Goal: Transaction & Acquisition: Purchase product/service

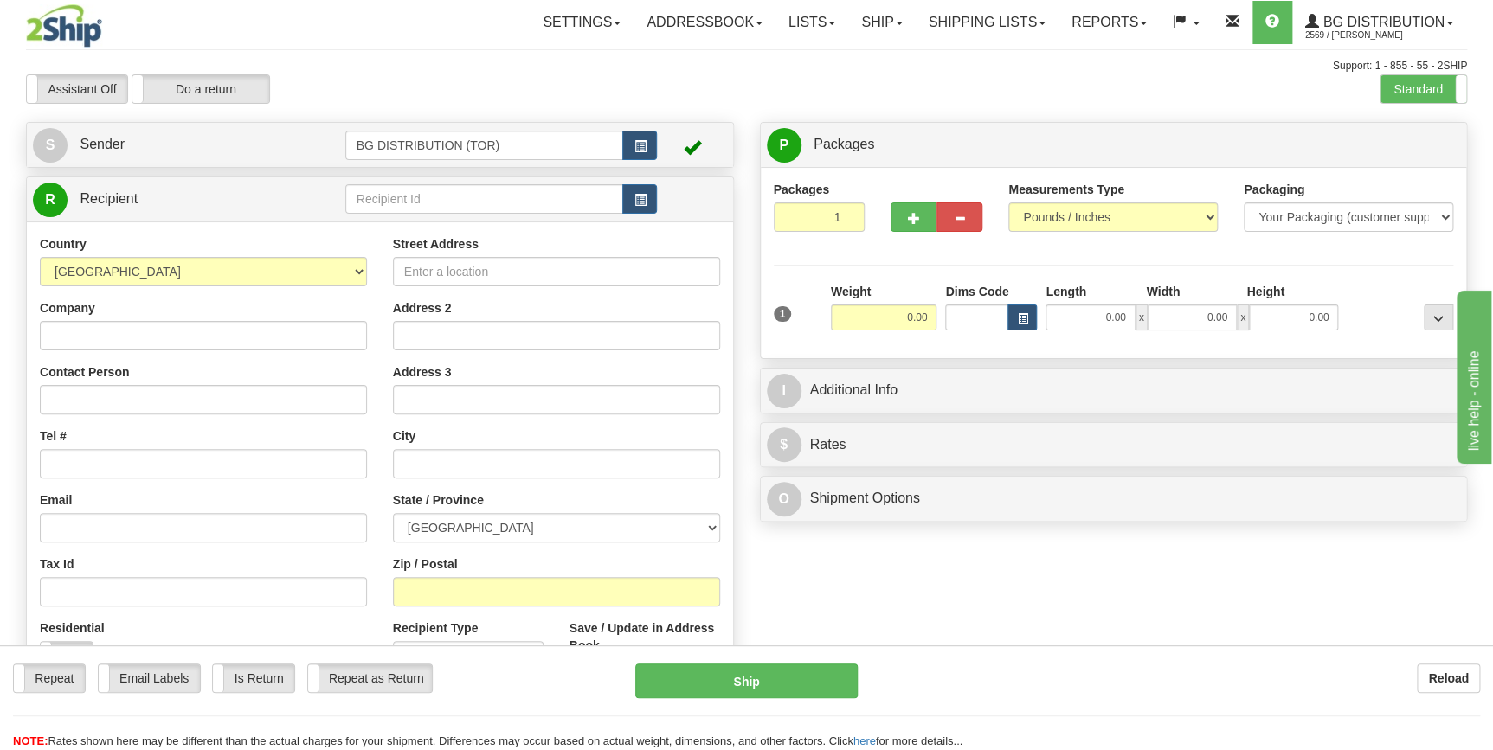
click at [424, 190] on input "text" at bounding box center [484, 198] width 279 height 29
click at [434, 224] on div "60166" at bounding box center [480, 226] width 261 height 19
type input "60166"
type input "4.00"
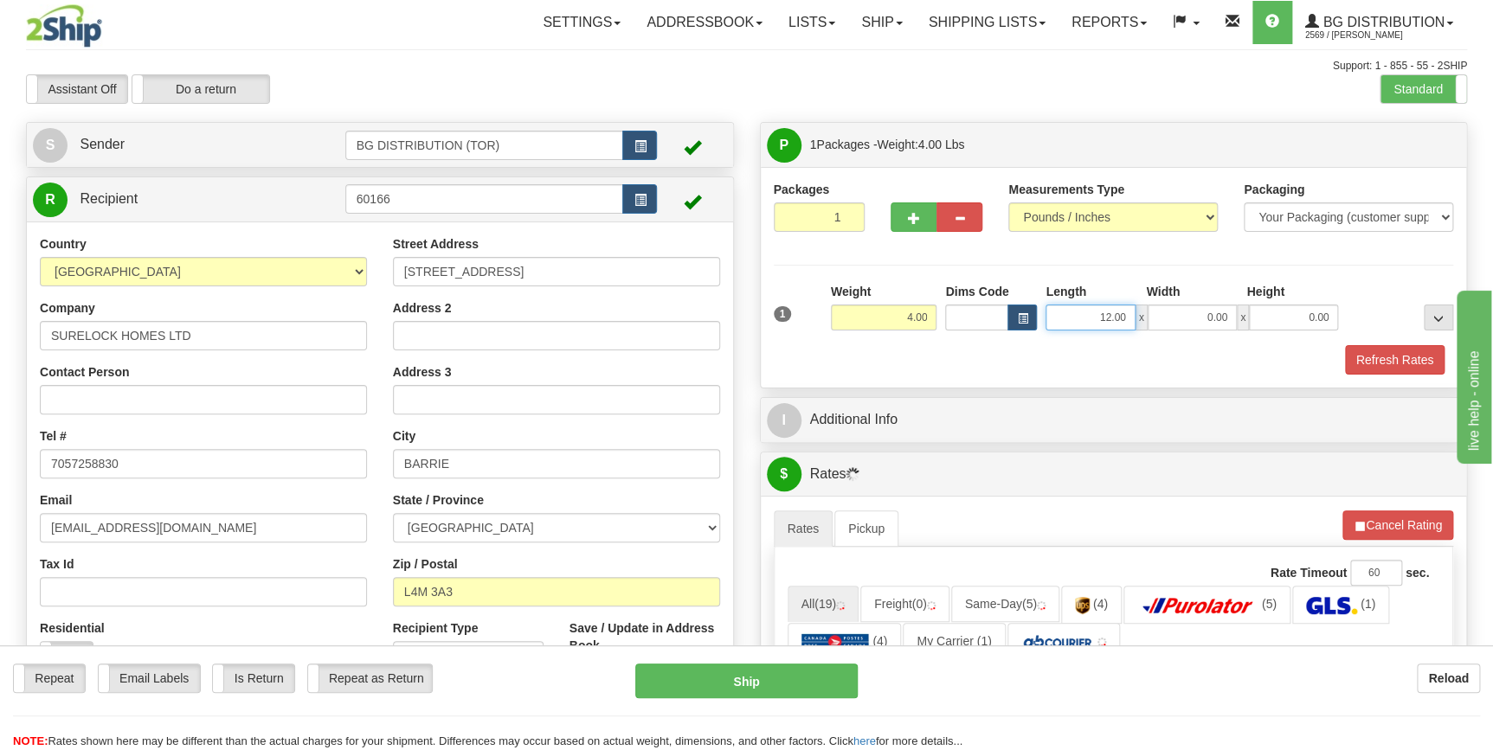
click at [1097, 320] on input "12.00" at bounding box center [1089, 318] width 89 height 26
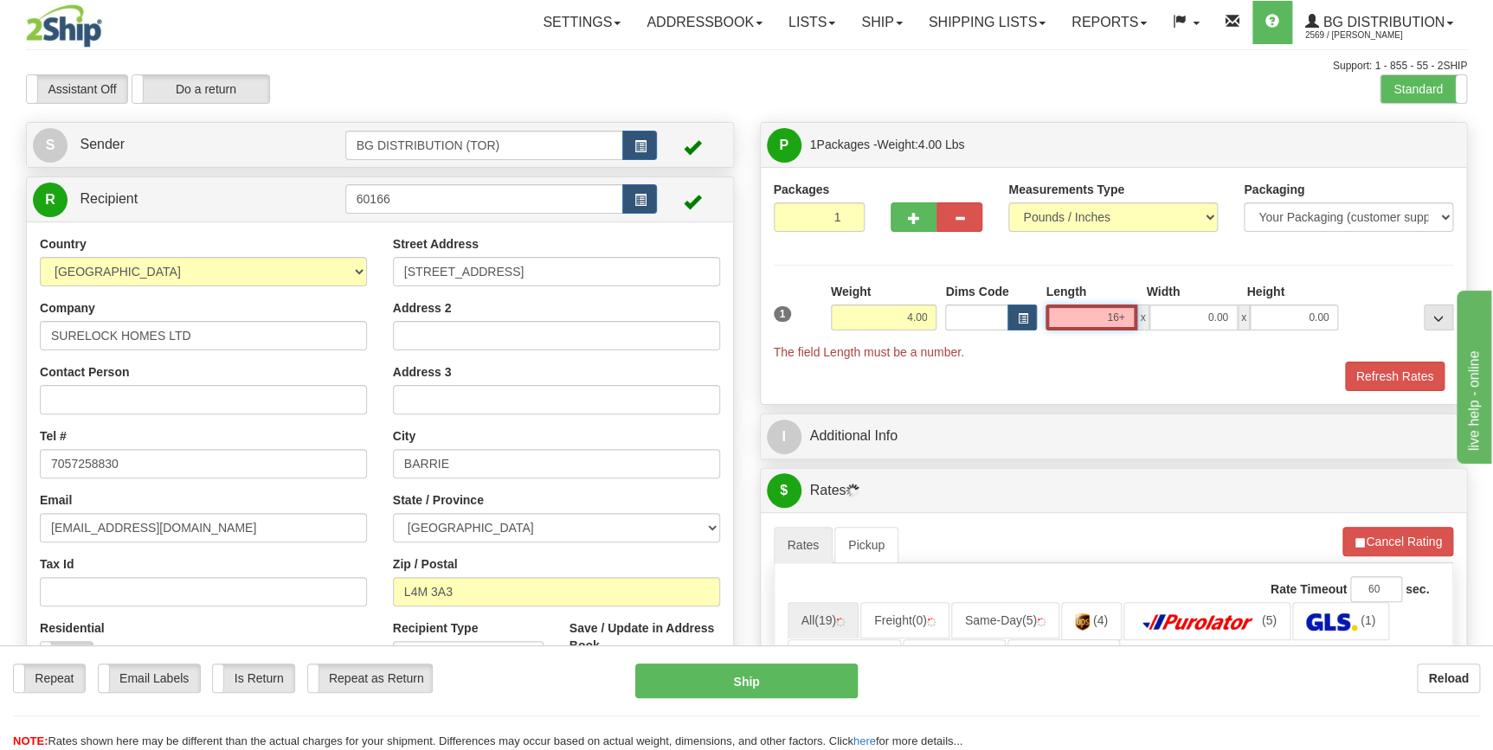
click at [1065, 322] on input "16+" at bounding box center [1090, 318] width 91 height 26
type input "+"
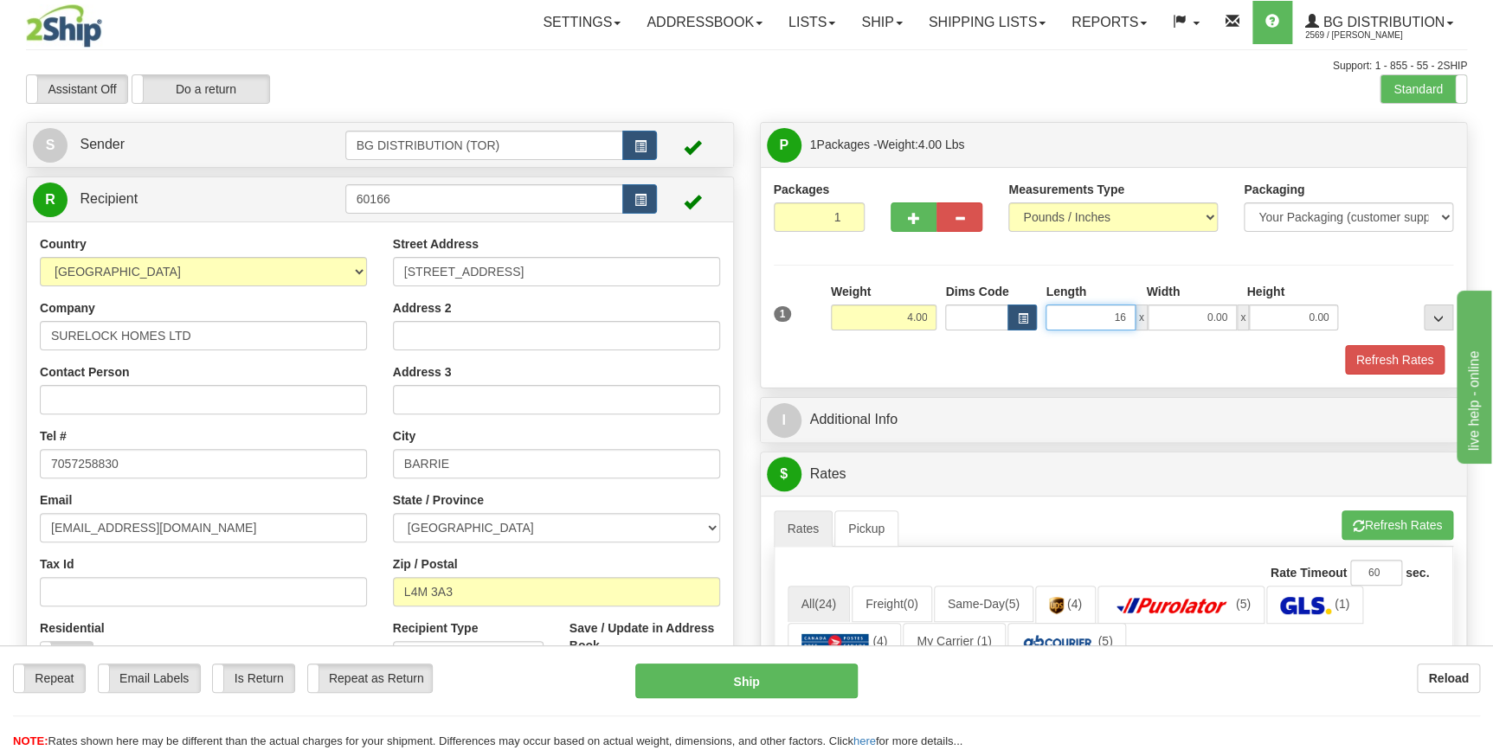
type input "16.00"
type input "12.00"
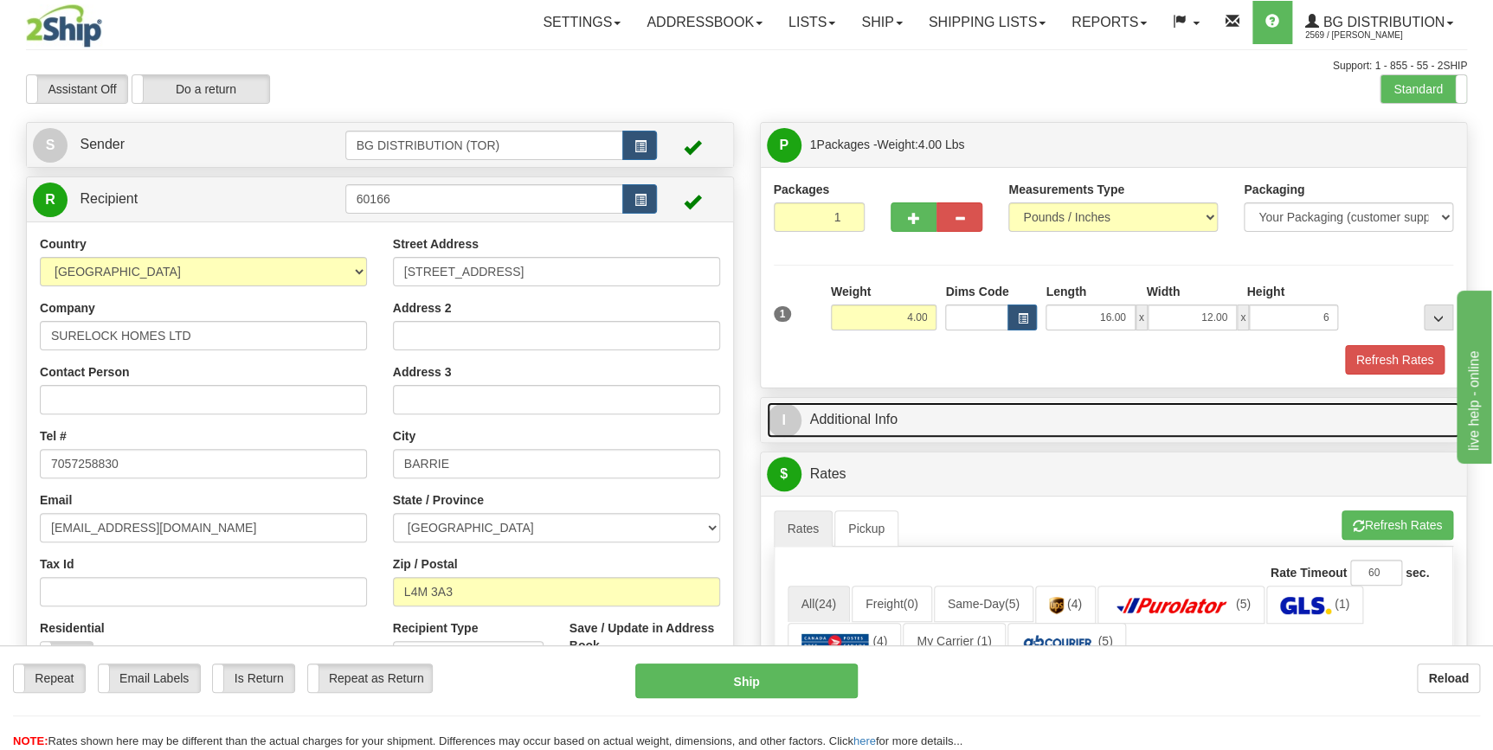
type input "6.00"
click at [1080, 407] on link "I Additional Info" at bounding box center [1114, 419] width 694 height 35
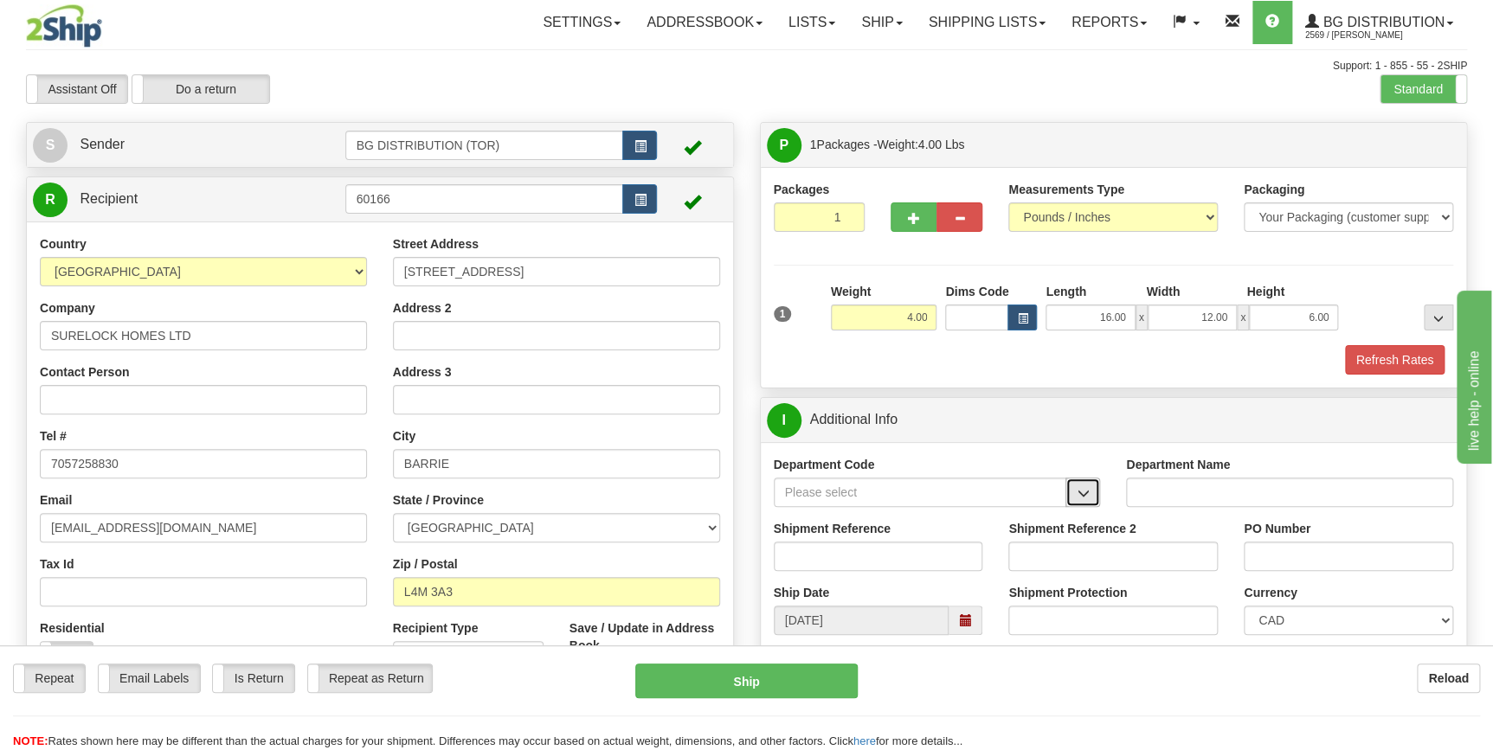
click at [1082, 498] on span "button" at bounding box center [1082, 493] width 12 height 11
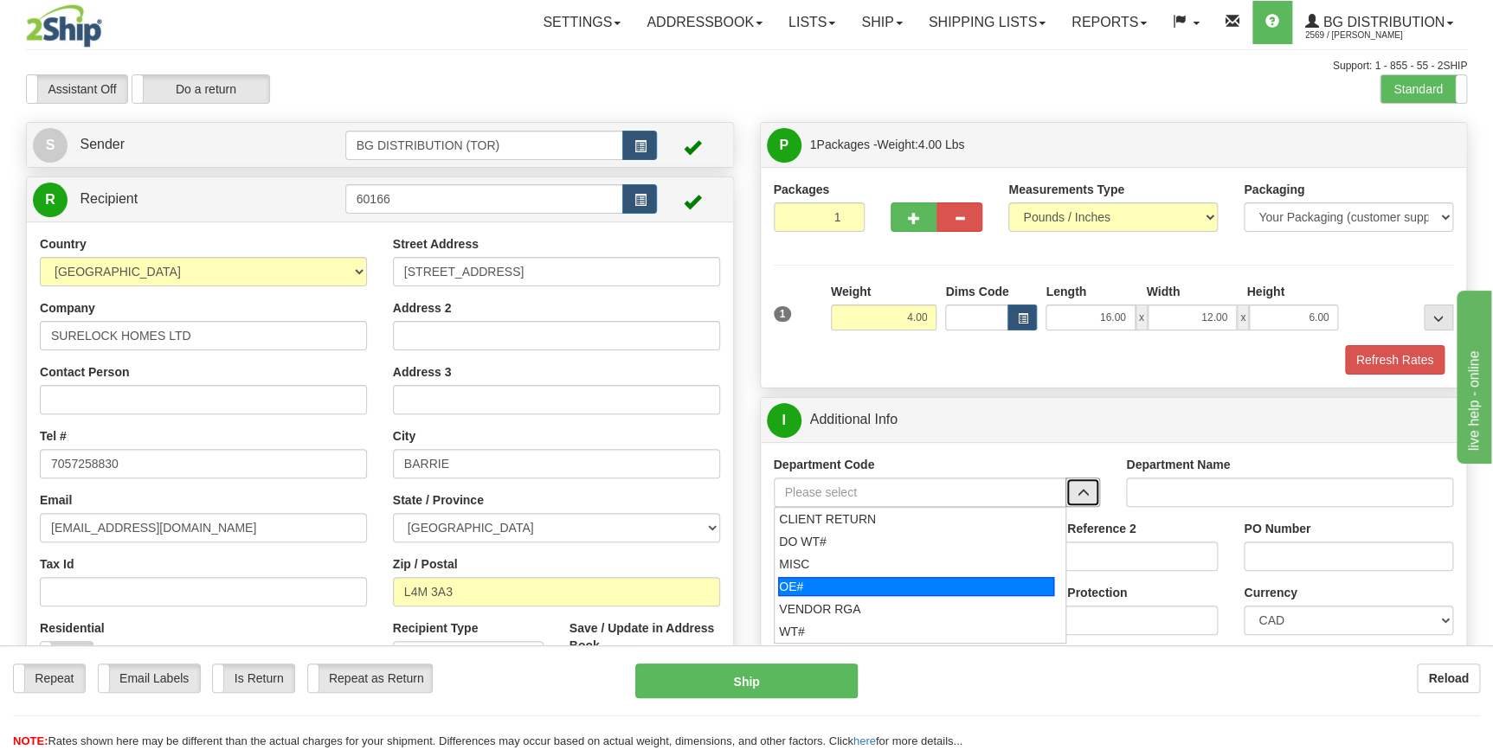
click at [962, 582] on div "OE#" at bounding box center [916, 586] width 276 height 19
type input "OE#"
type input "ORDERS"
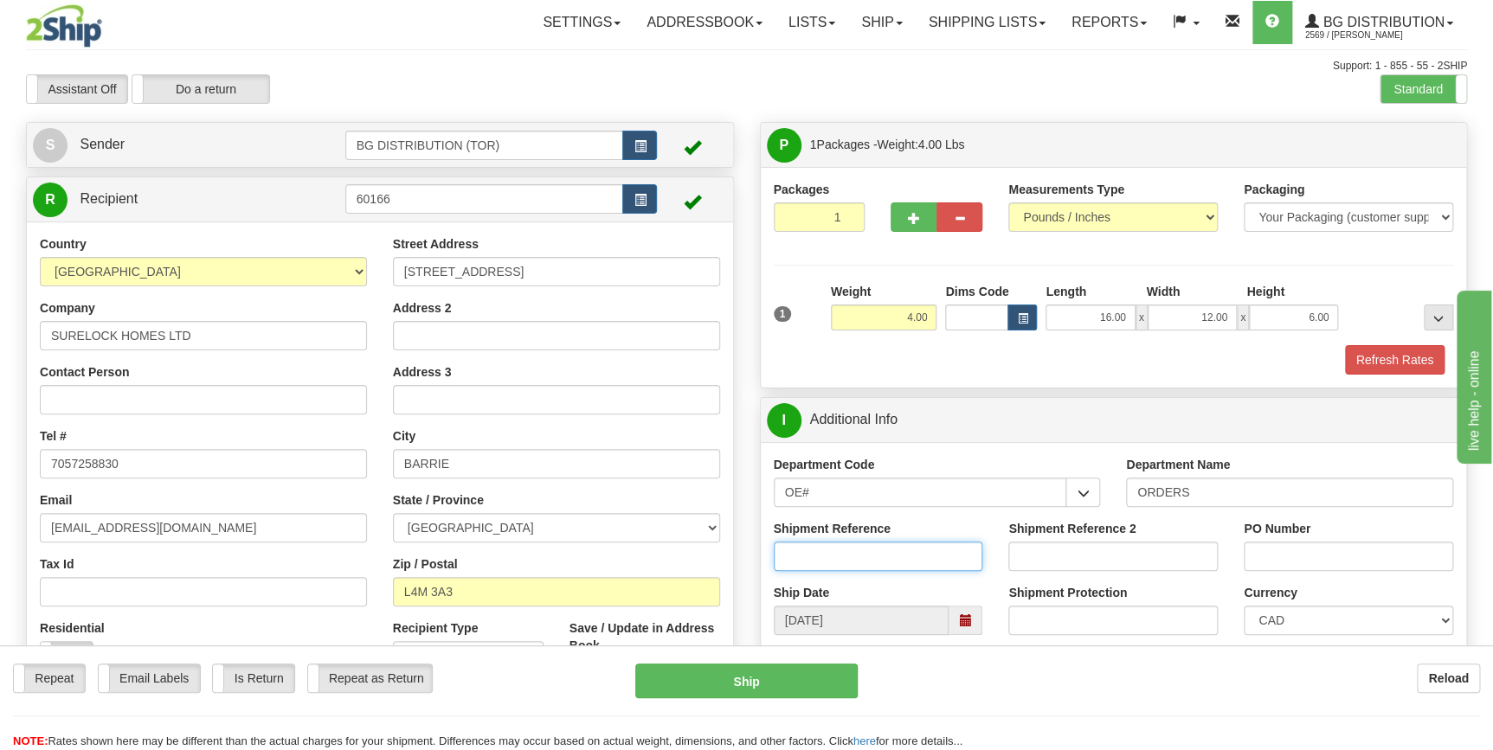
click at [929, 557] on input "Shipment Reference" at bounding box center [878, 556] width 209 height 29
type input "70182183-00/70182185-00"
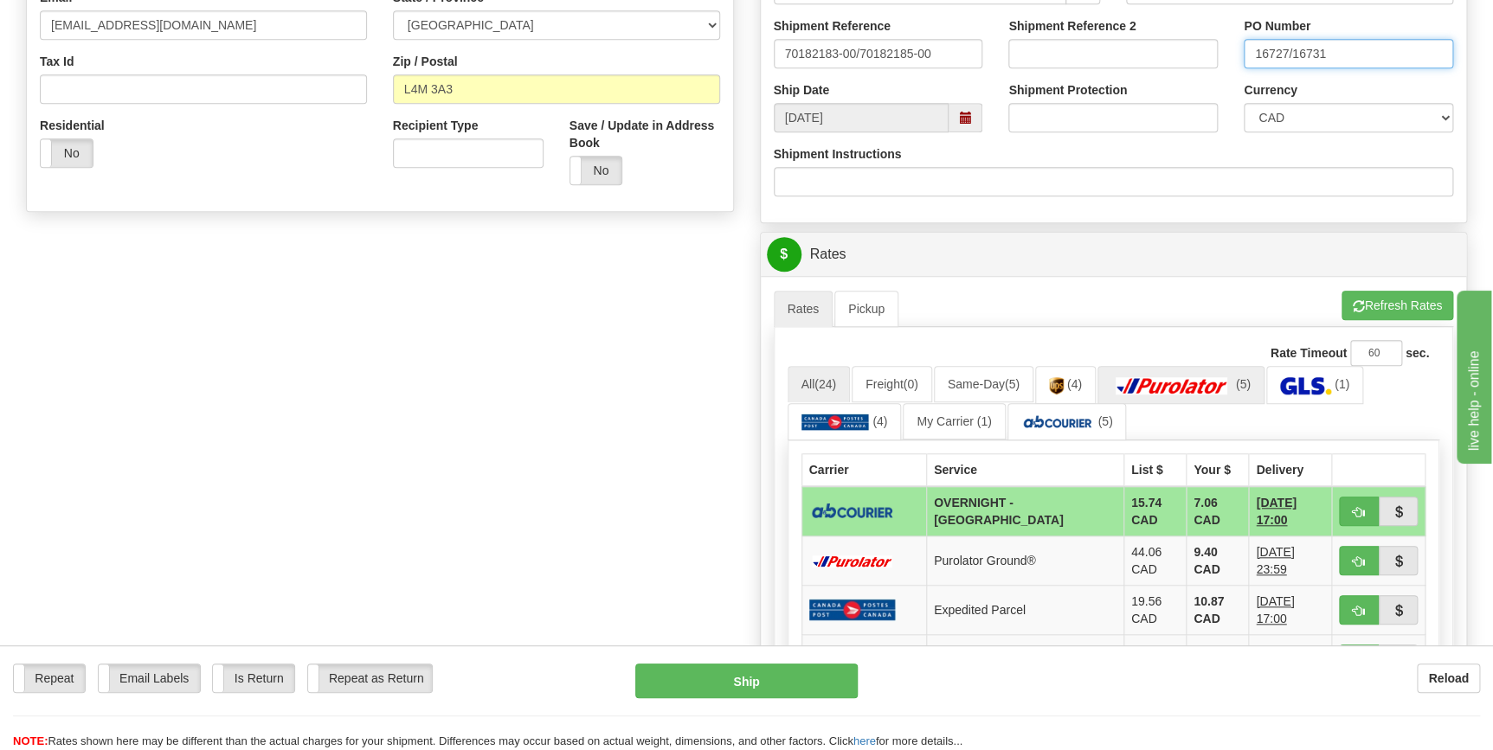
scroll to position [550, 0]
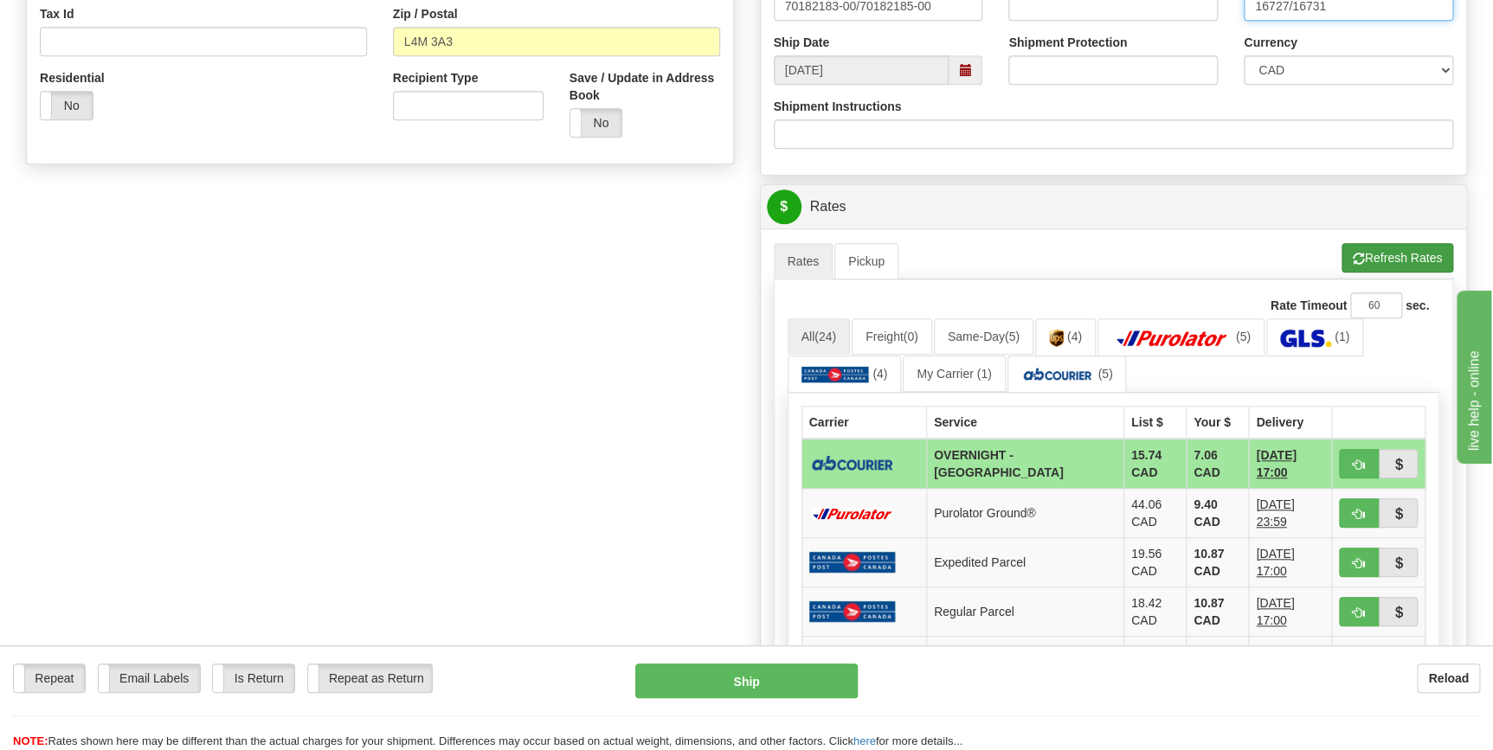
type input "16727/16731"
click at [1370, 257] on button "Refresh Rates" at bounding box center [1397, 257] width 112 height 29
click at [1359, 471] on button "button" at bounding box center [1359, 463] width 40 height 29
type input "4"
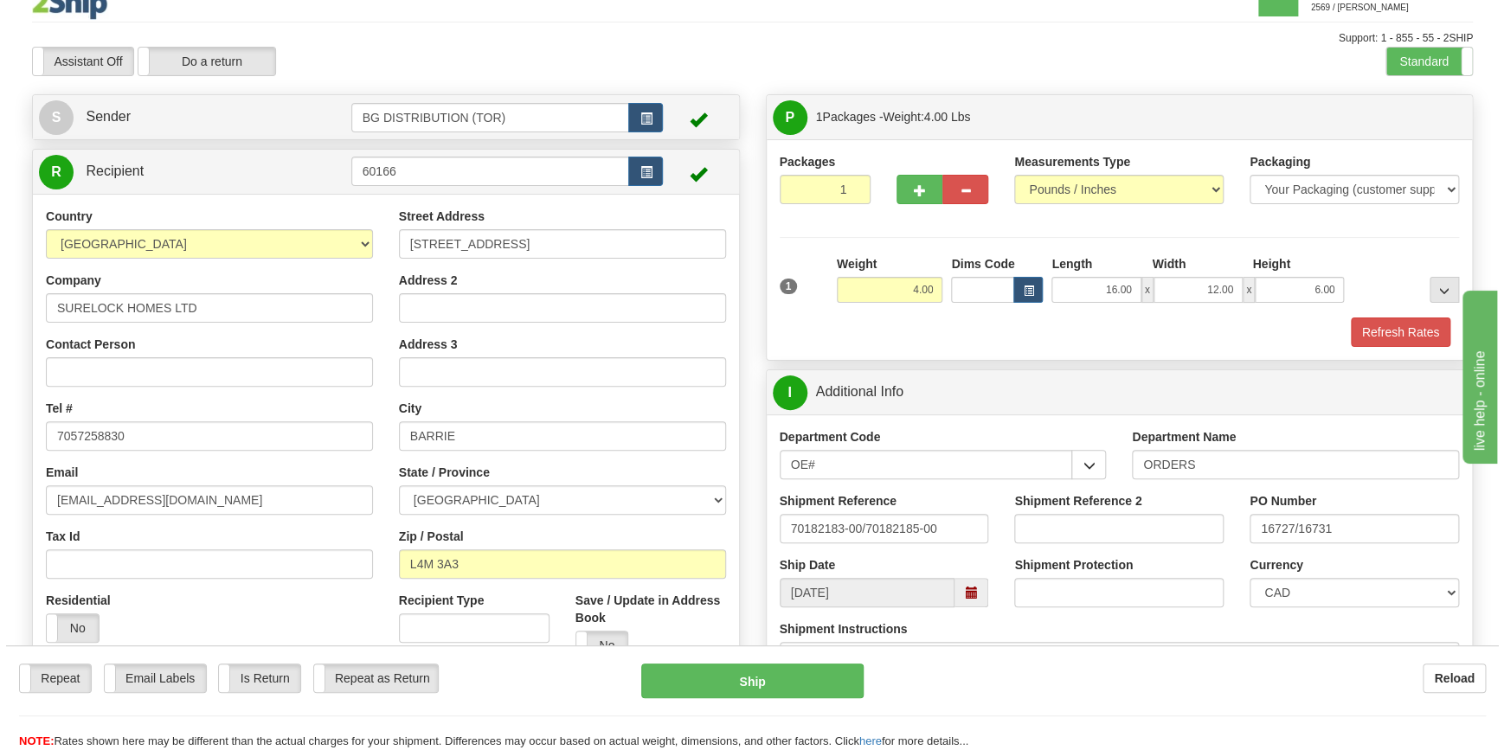
scroll to position [314, 0]
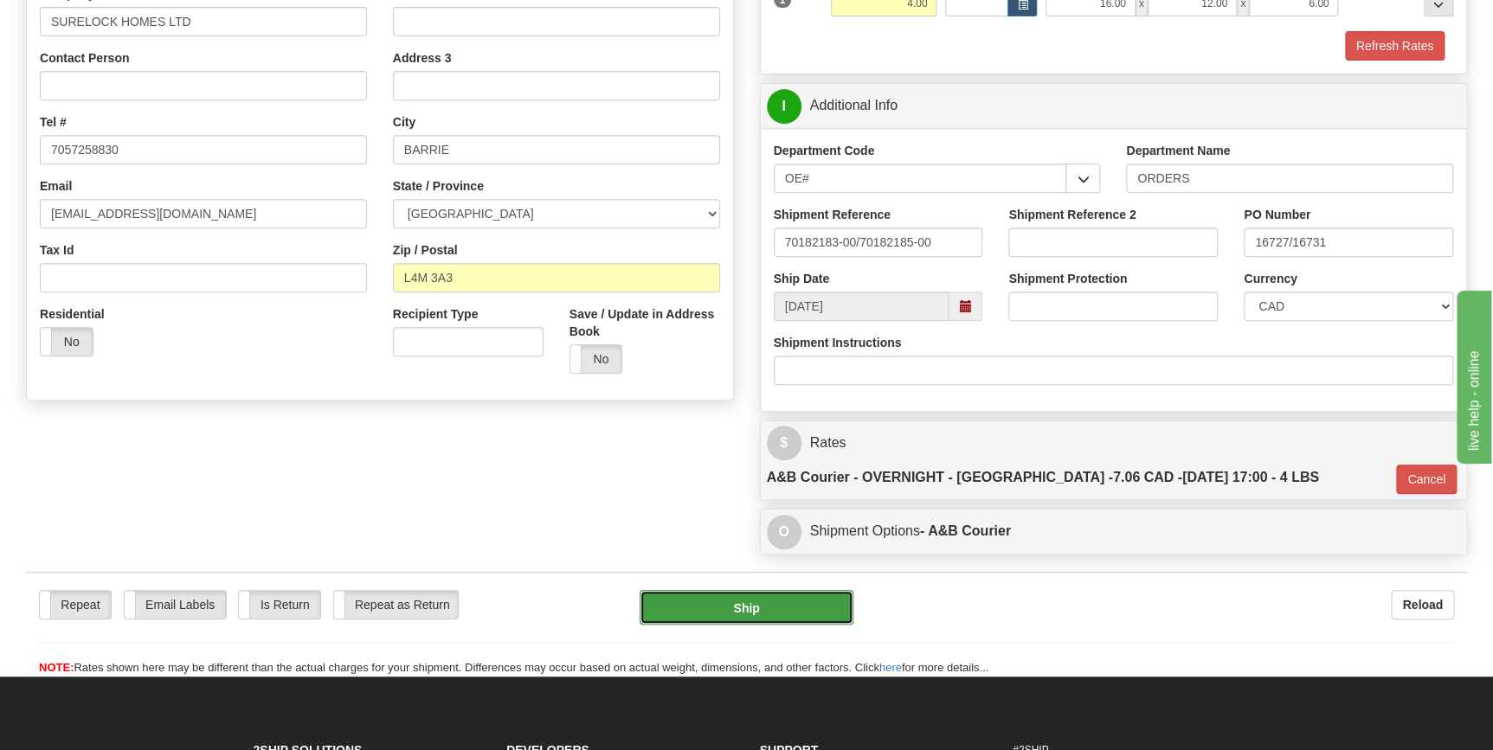
click at [787, 590] on button "Ship" at bounding box center [746, 607] width 214 height 35
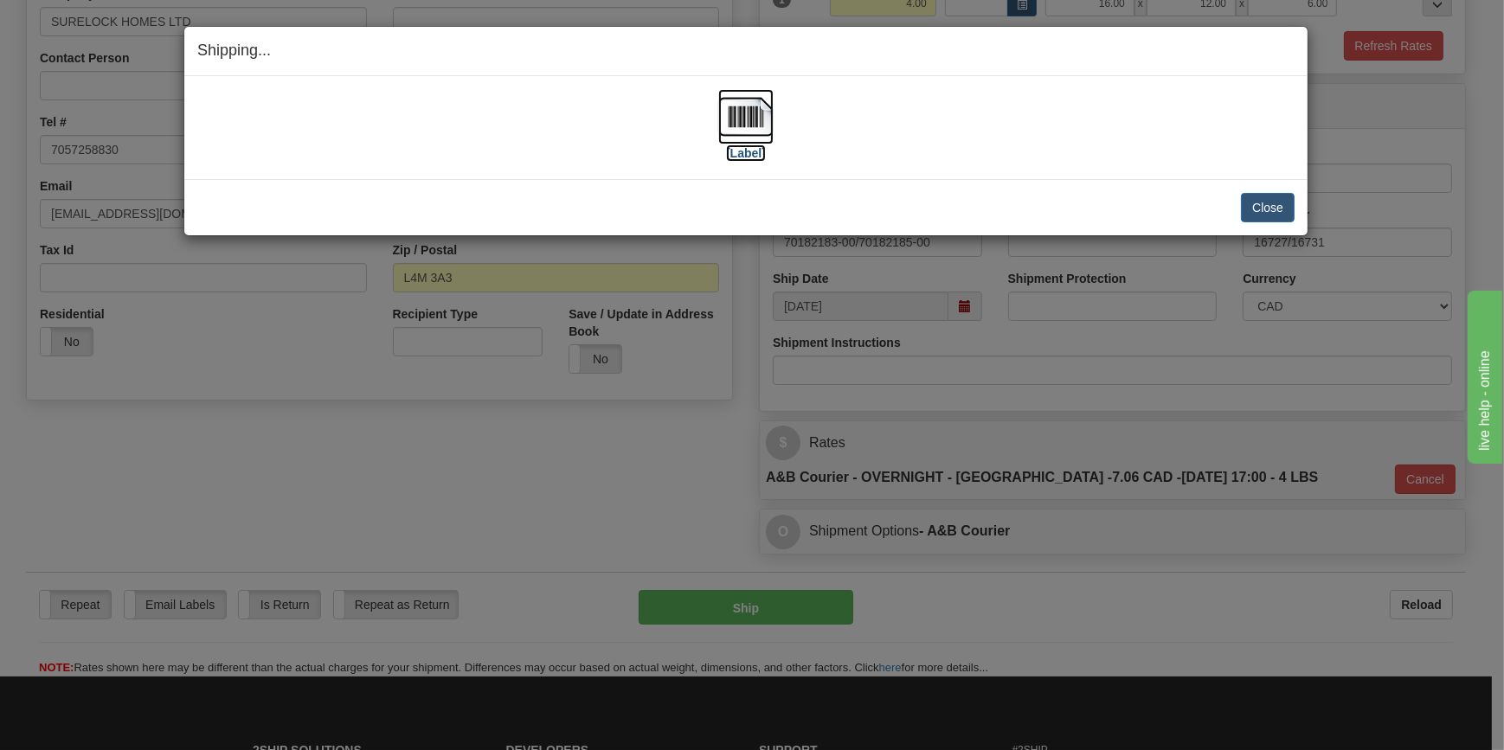
click at [755, 159] on label "[Label]" at bounding box center [746, 153] width 40 height 17
click at [1285, 202] on button "Close" at bounding box center [1268, 207] width 54 height 29
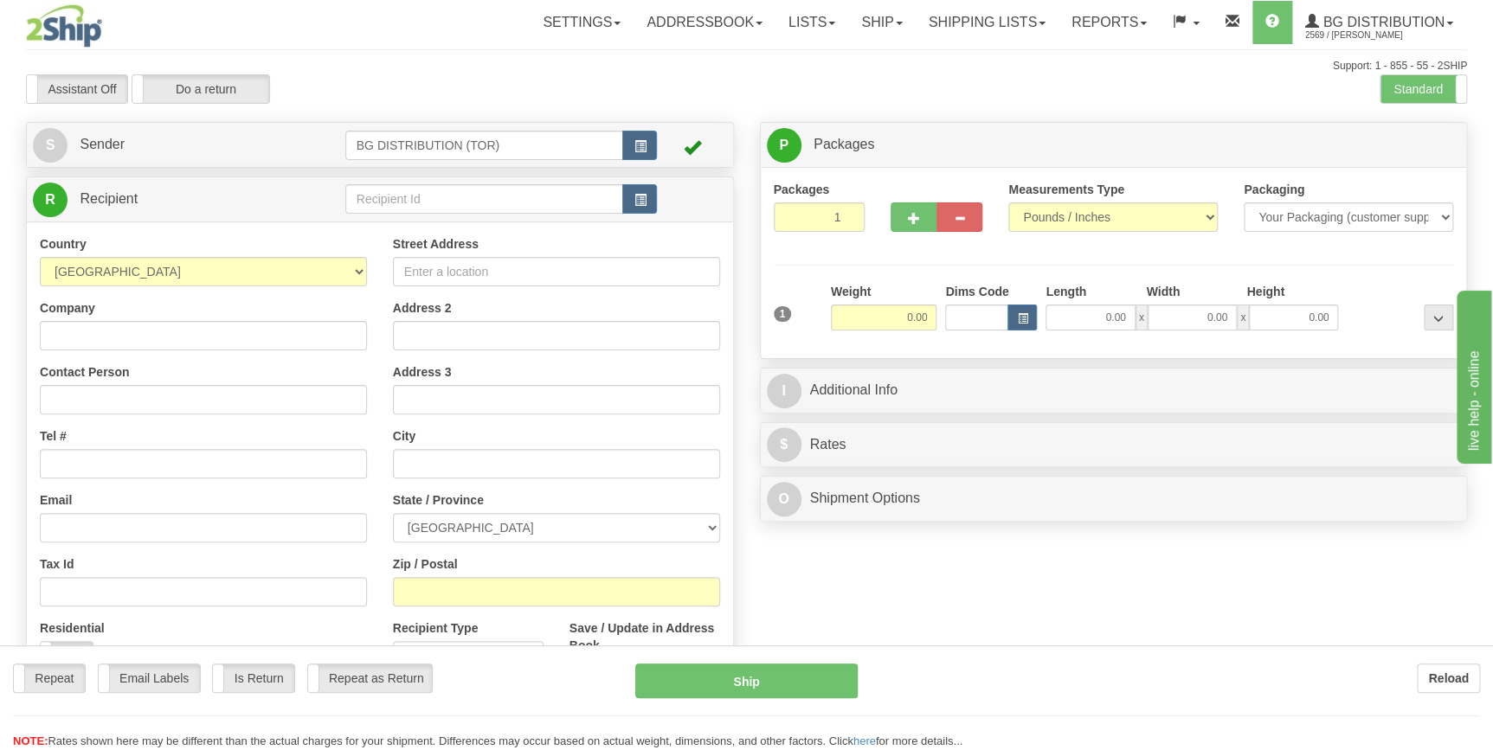
click at [425, 197] on div "Toggle navigation Settings Shipping Preferences Fields Preferences New" at bounding box center [746, 438] width 1493 height 876
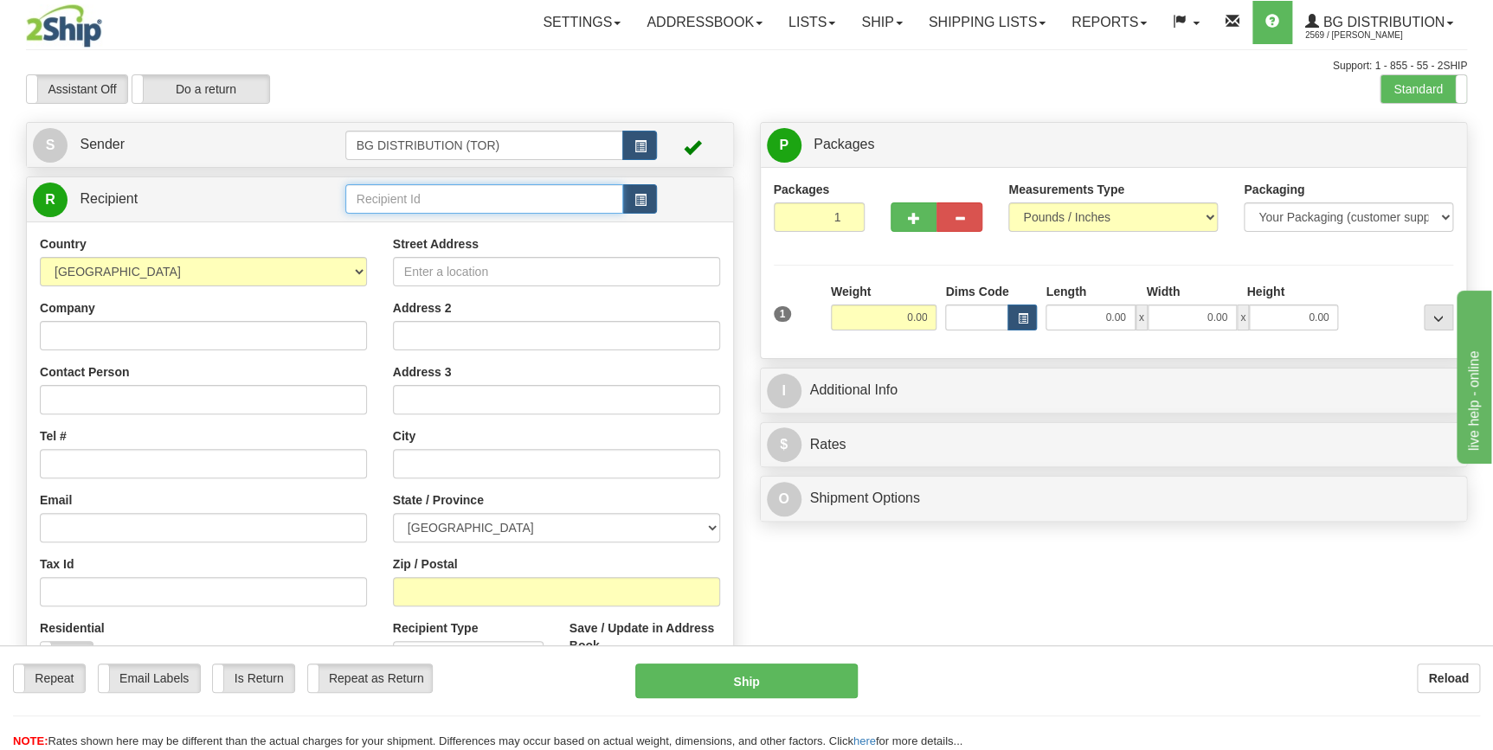
click at [425, 197] on input "text" at bounding box center [484, 198] width 279 height 29
drag, startPoint x: 425, startPoint y: 197, endPoint x: 130, endPoint y: 177, distance: 295.7
click at [130, 177] on div "R Recipient 70181673" at bounding box center [380, 199] width 706 height 44
click at [407, 231] on div "60818" at bounding box center [480, 226] width 261 height 19
type input "60818"
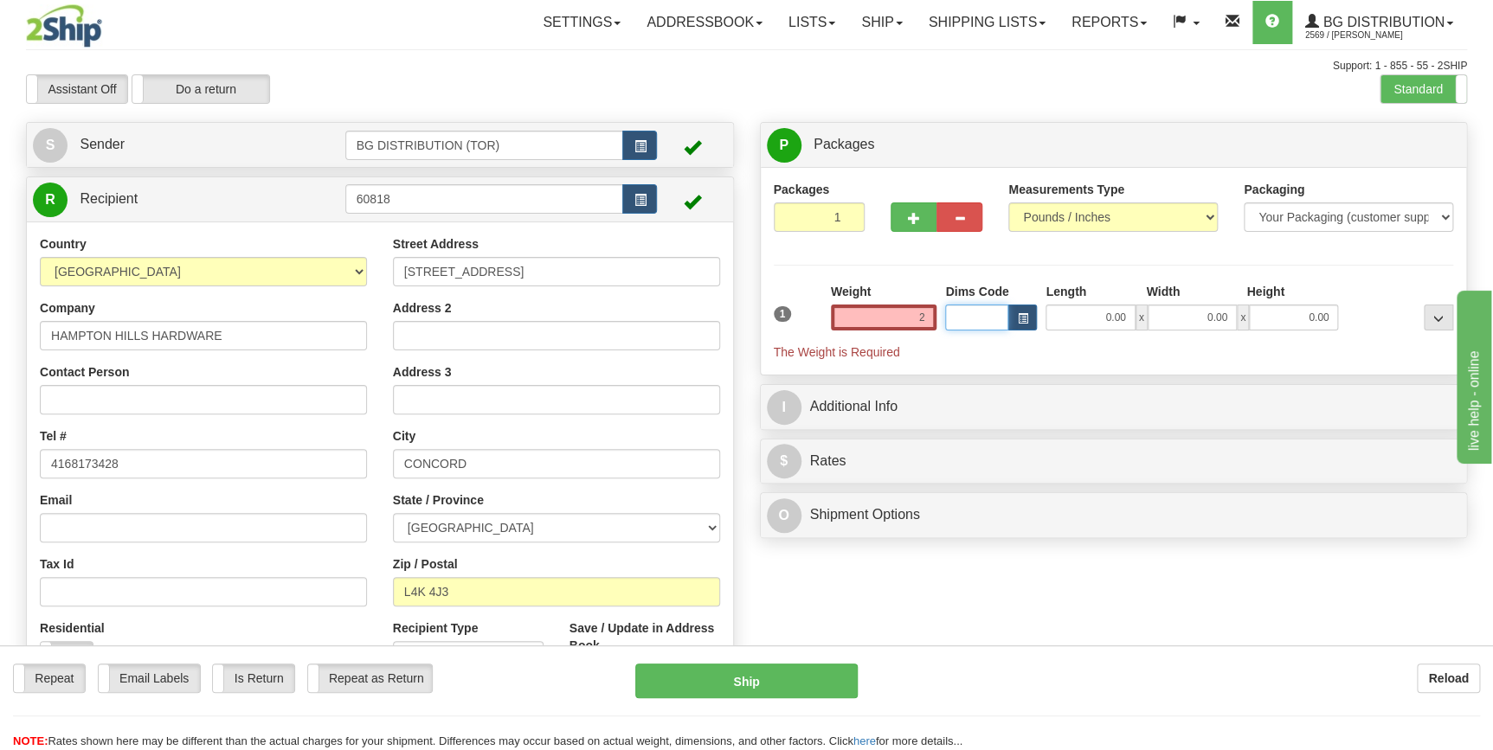
type input "2.00"
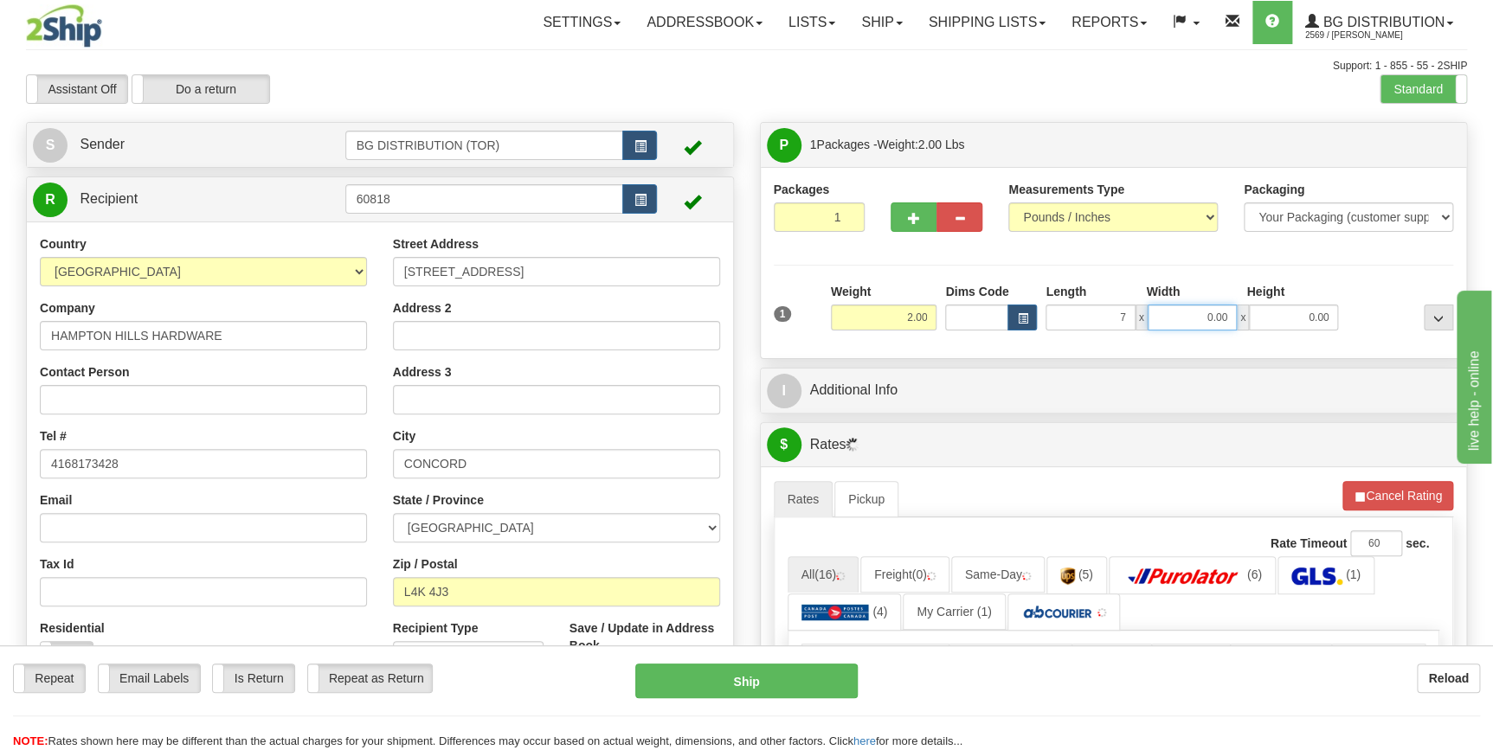
type input "7.00"
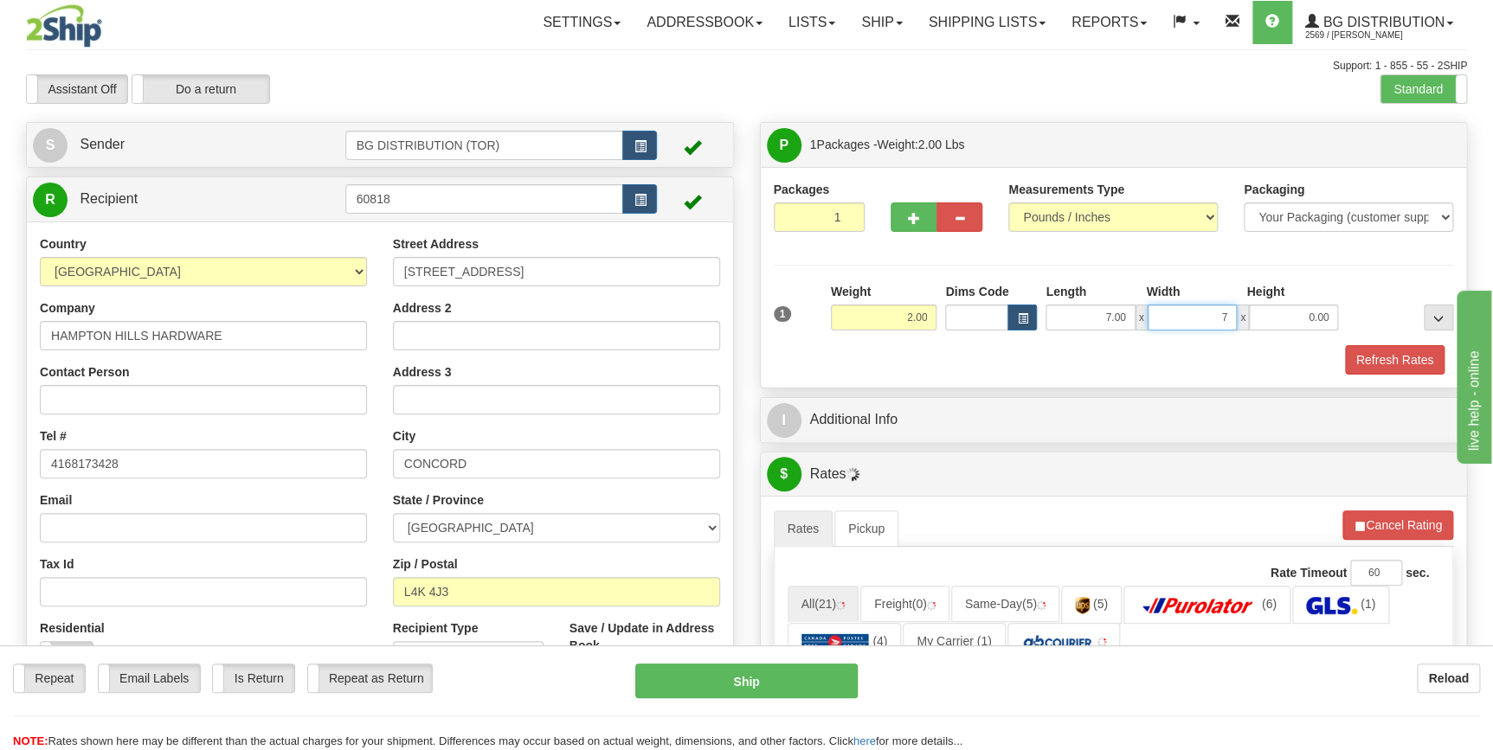
type input "7.00"
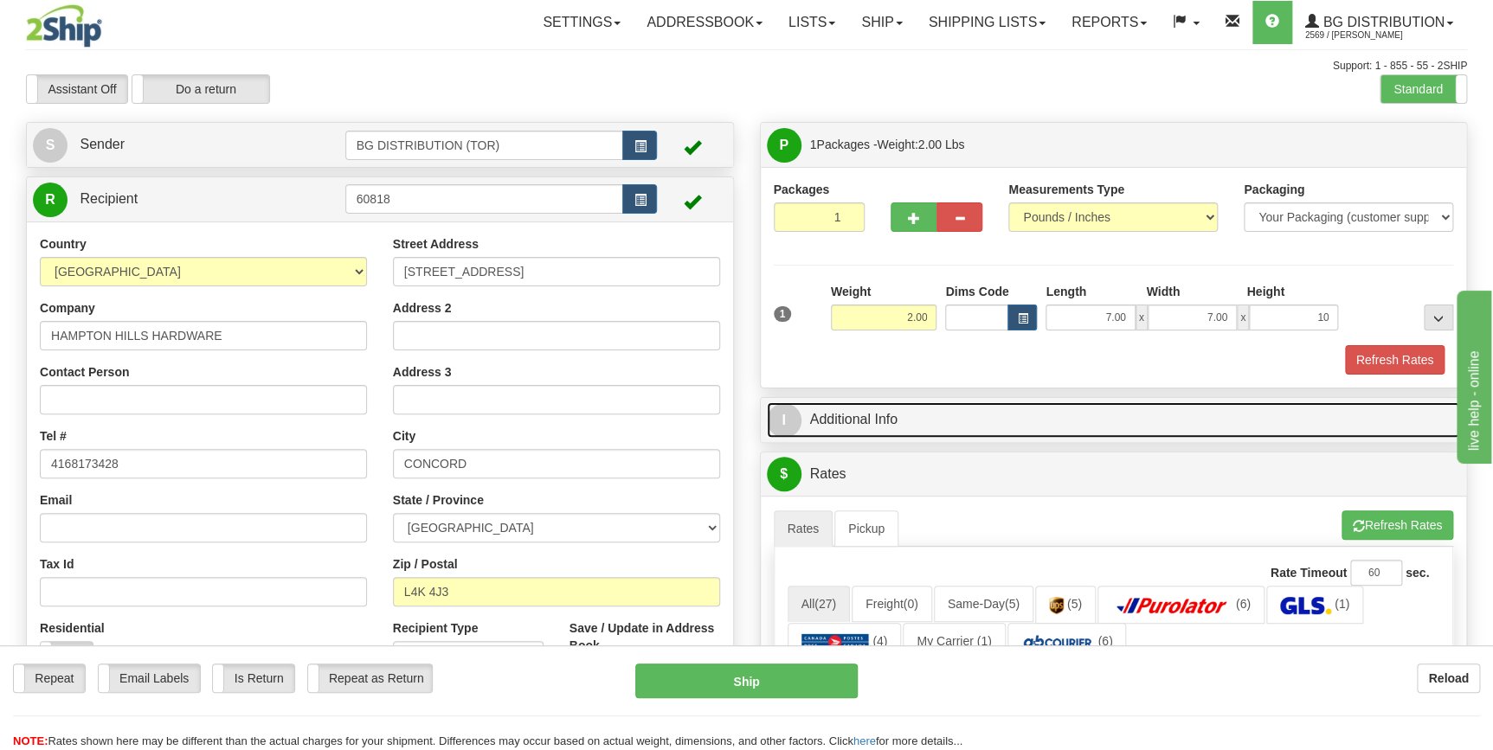
type input "10.00"
click at [870, 414] on link "I Additional Info" at bounding box center [1114, 419] width 694 height 35
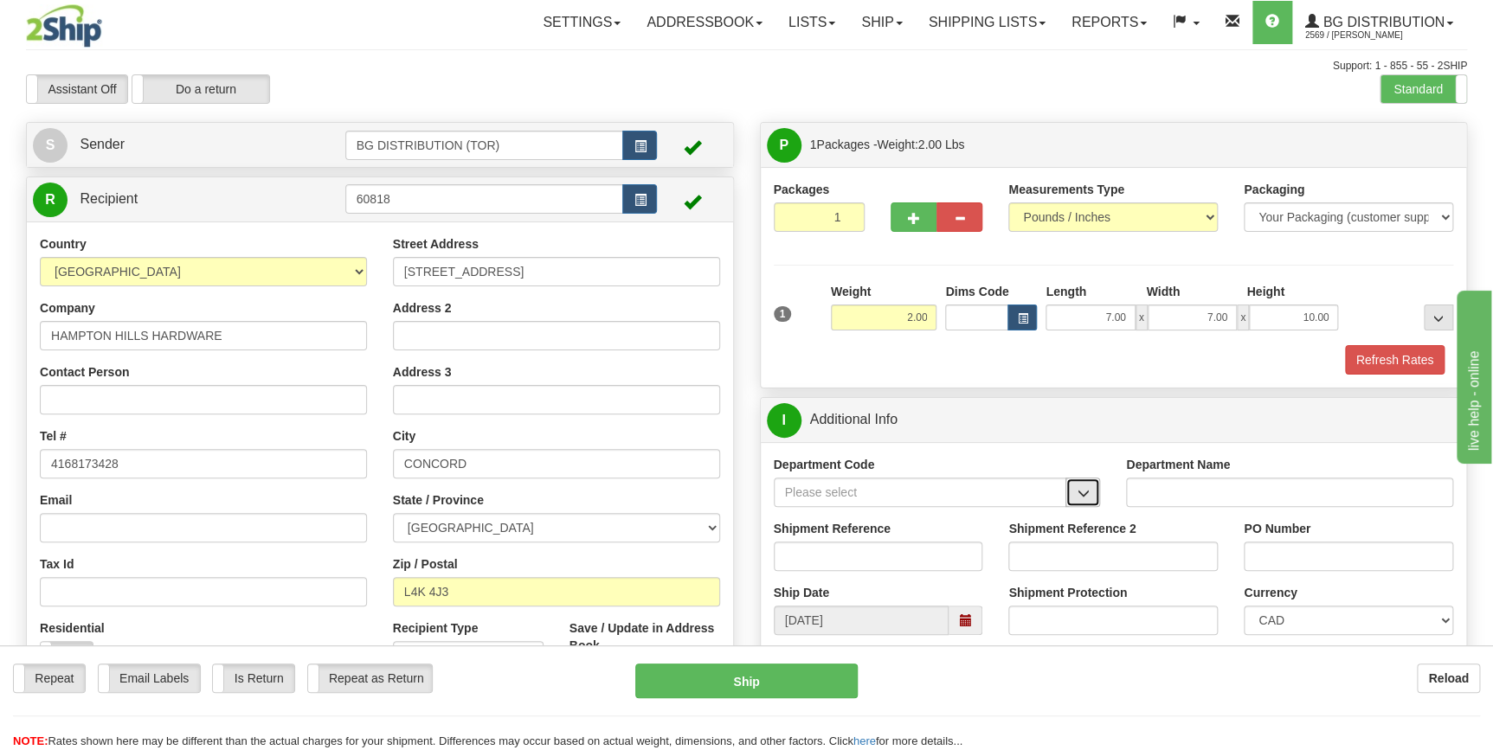
click at [1076, 488] on span "button" at bounding box center [1082, 493] width 12 height 11
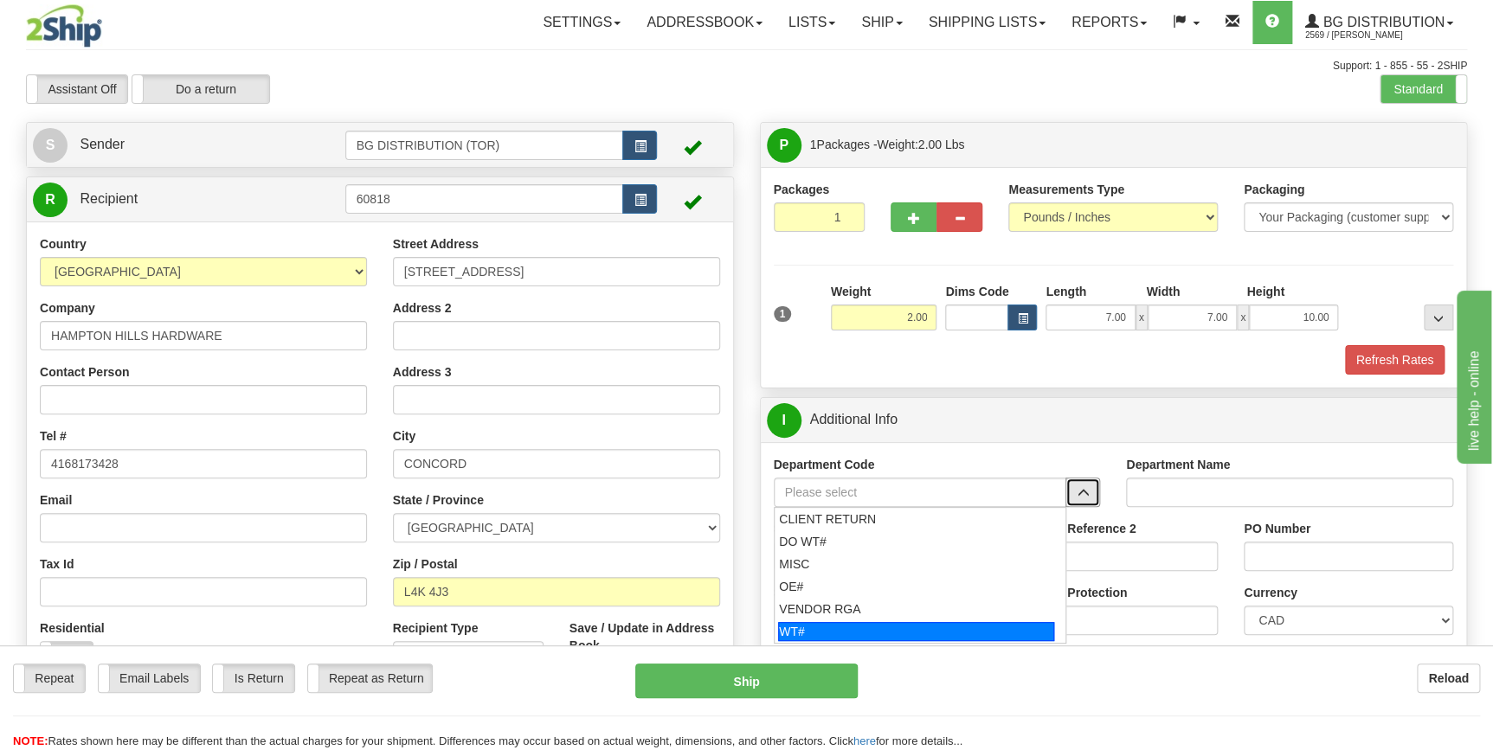
click at [906, 627] on div "WT#" at bounding box center [916, 631] width 276 height 19
type input "WT#"
type input "WAREHOUSE TRANSFERS"
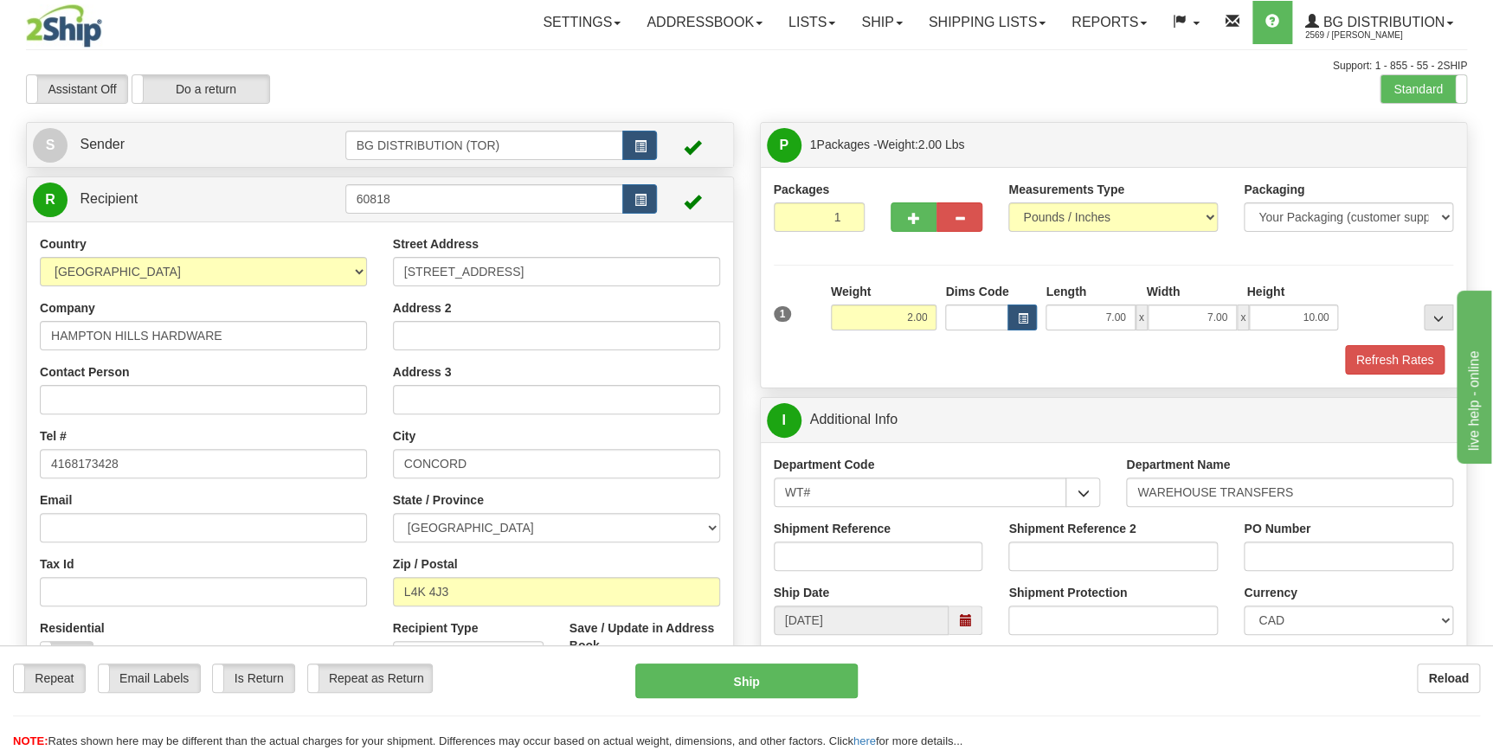
scroll to position [157, 0]
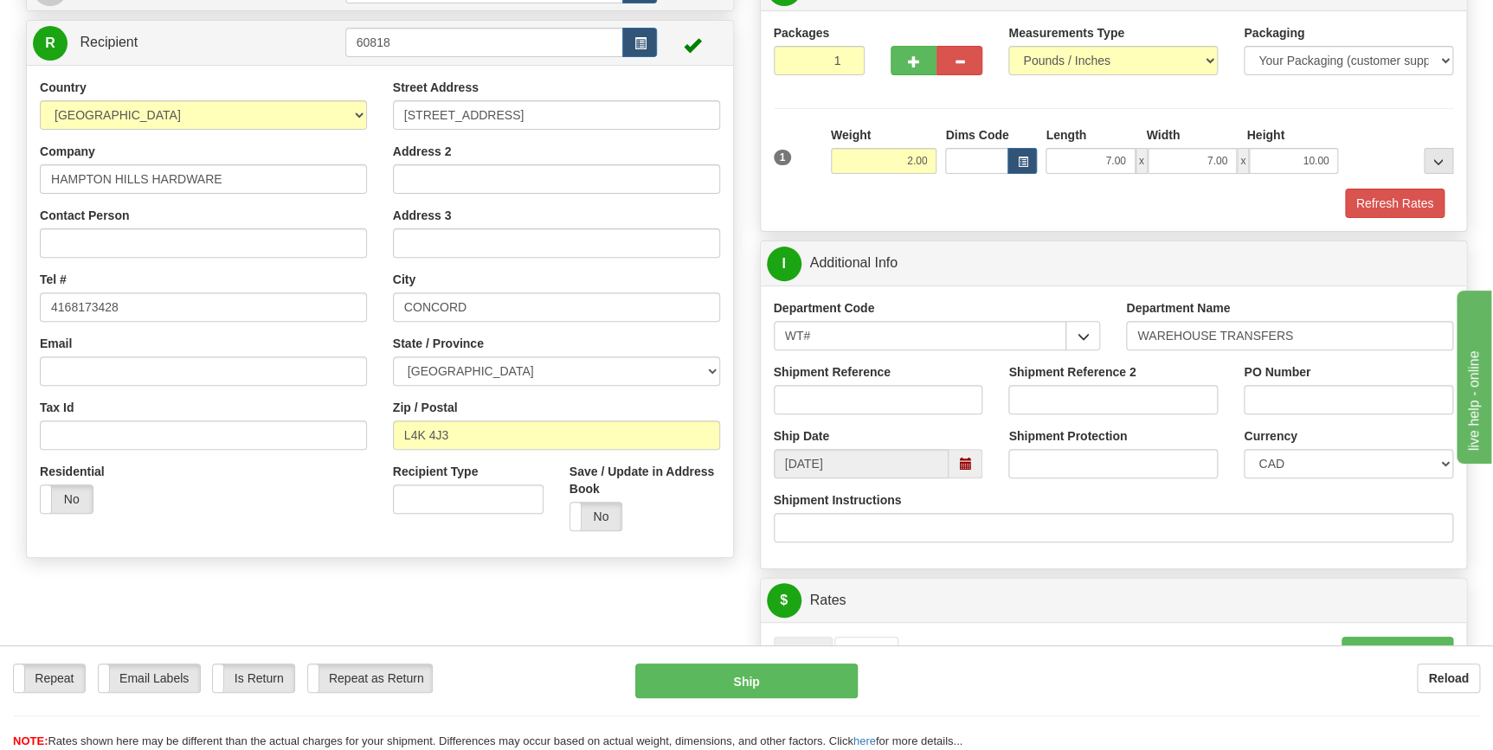
drag, startPoint x: 869, startPoint y: 421, endPoint x: 871, endPoint y: 403, distance: 18.3
click at [870, 413] on div "Shipment Reference" at bounding box center [878, 395] width 235 height 64
click at [871, 403] on input "Shipment Reference" at bounding box center [878, 399] width 209 height 29
type input "70181673-02"
click at [1328, 391] on input "PO Number" at bounding box center [1347, 399] width 209 height 29
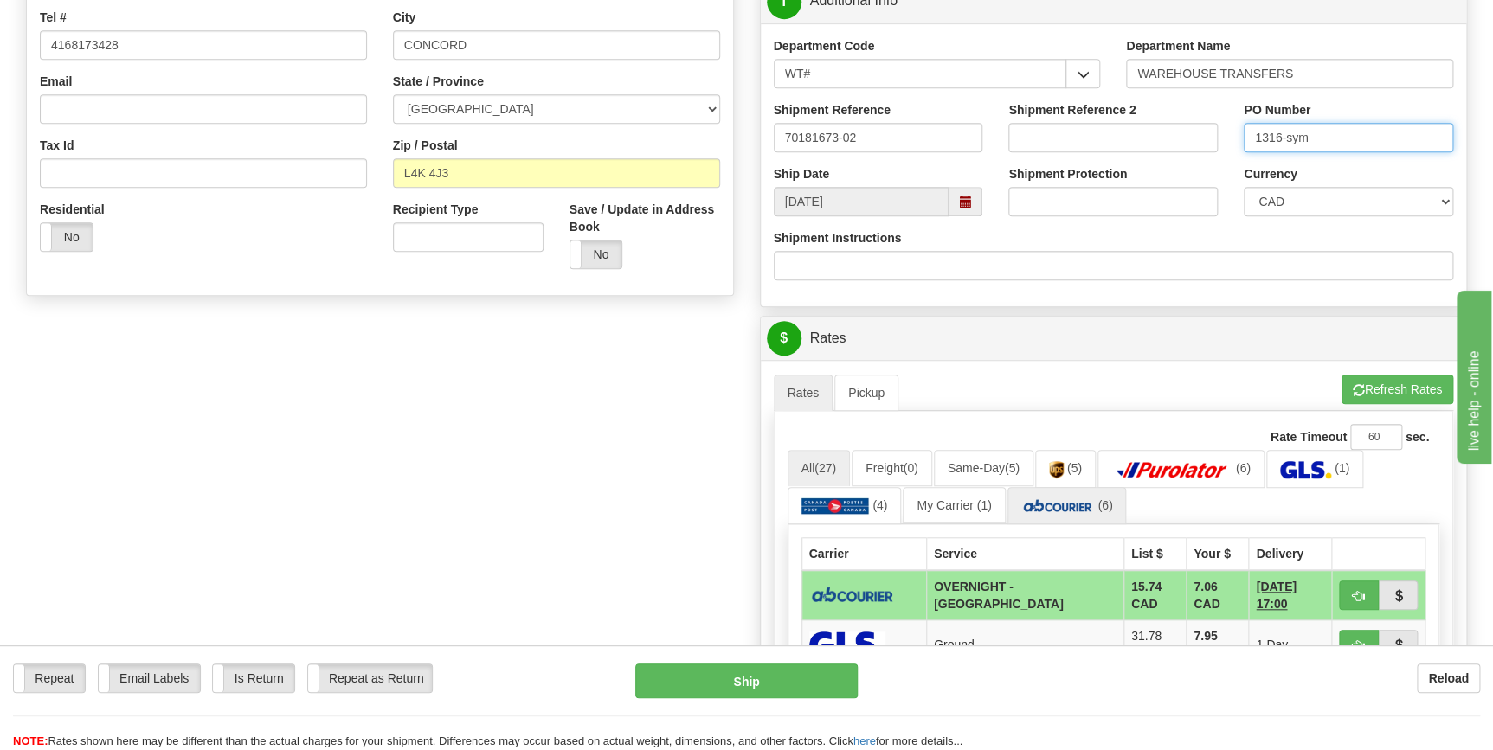
scroll to position [550, 0]
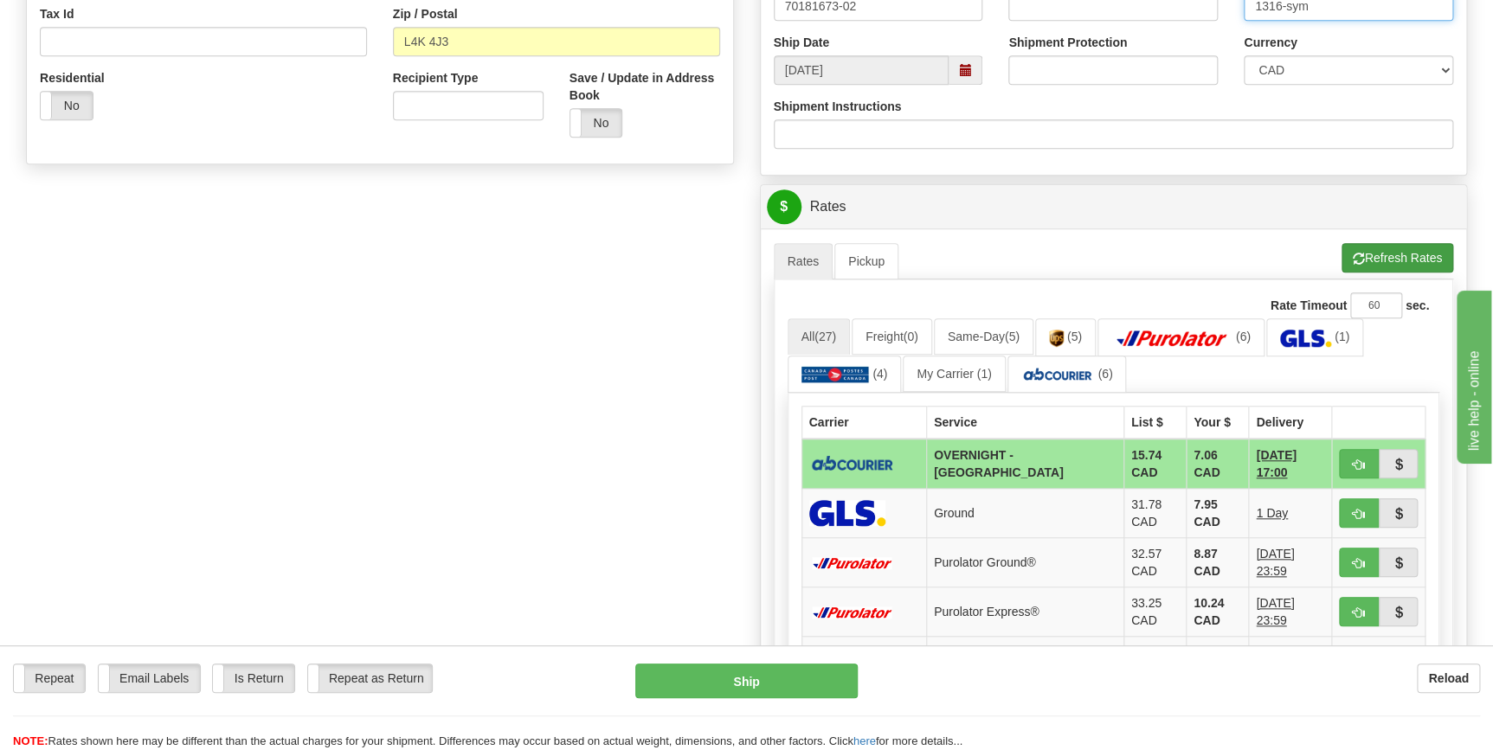
type input "1316-sym"
click at [1406, 251] on button "Refresh Rates" at bounding box center [1397, 257] width 112 height 29
click at [1362, 459] on span "button" at bounding box center [1359, 464] width 12 height 11
type input "4"
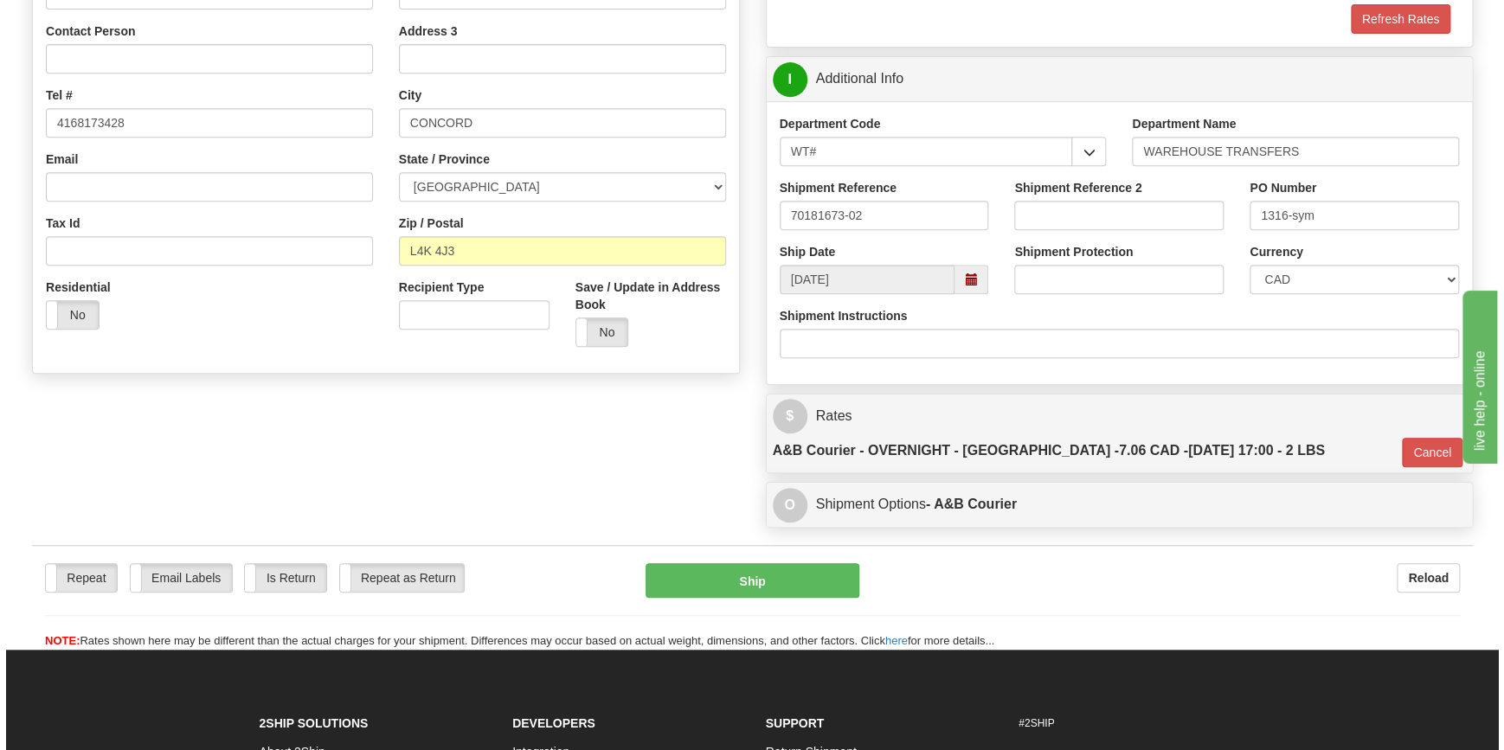
scroll to position [389, 0]
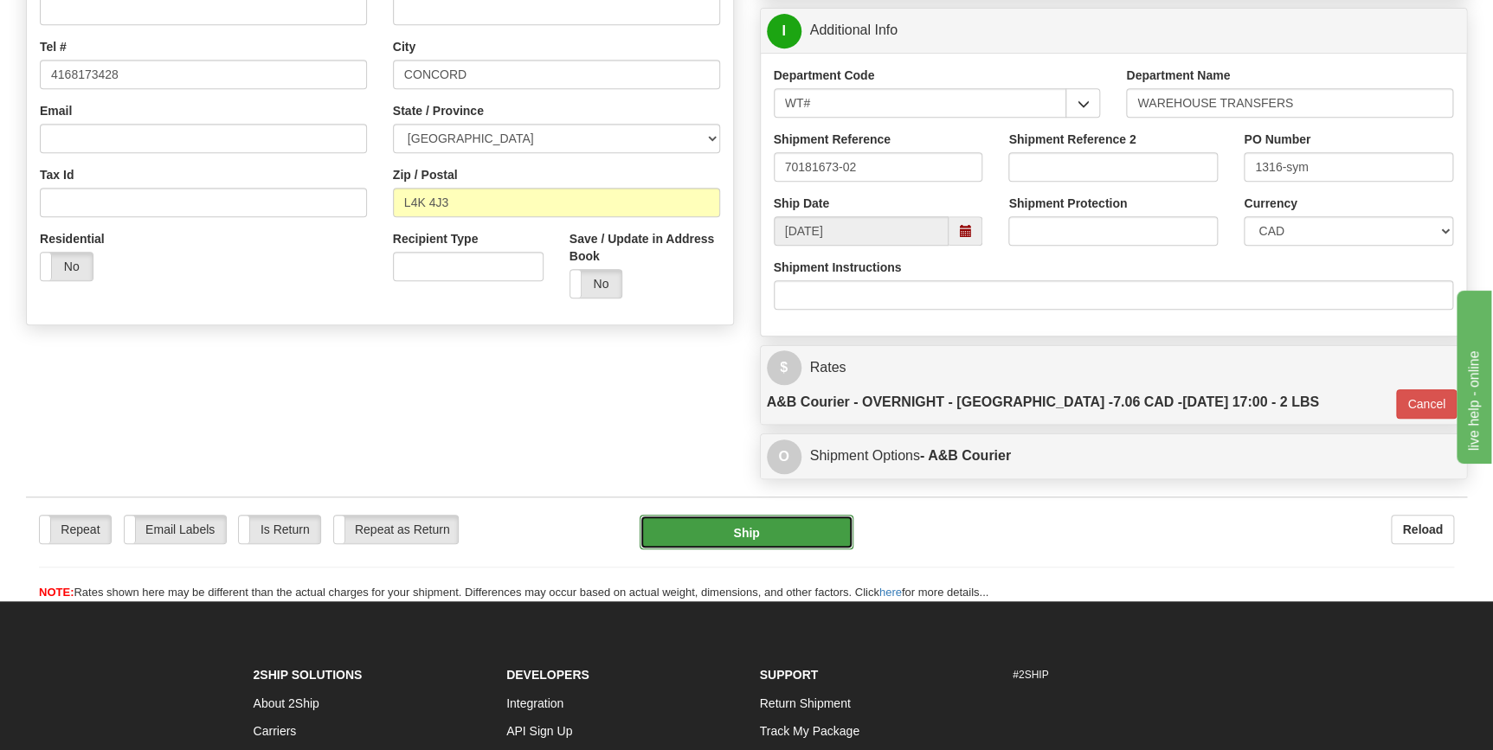
click at [814, 515] on button "Ship" at bounding box center [746, 532] width 214 height 35
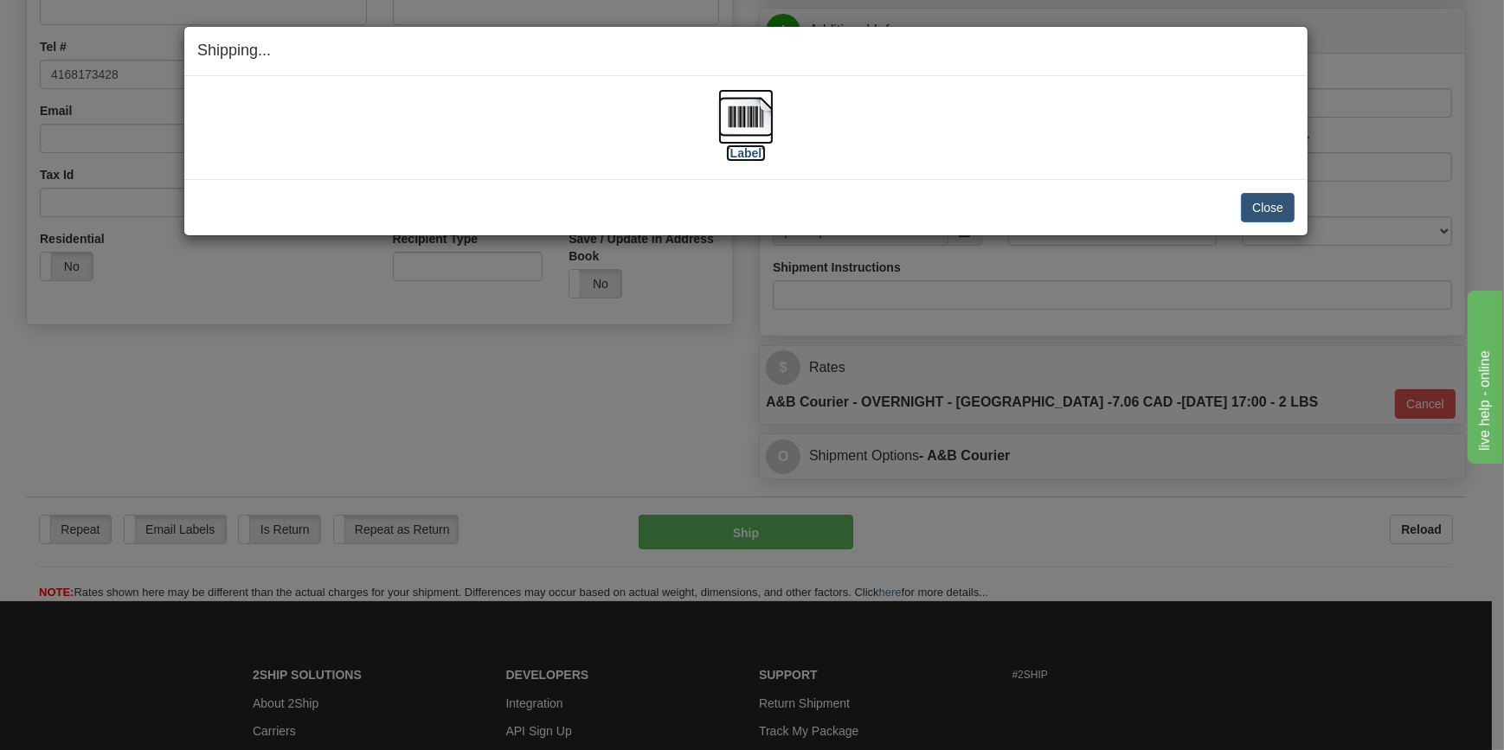
click at [734, 152] on label "[Label]" at bounding box center [746, 153] width 40 height 17
click at [1277, 207] on button "Close" at bounding box center [1268, 207] width 54 height 29
